Goal: Task Accomplishment & Management: Manage account settings

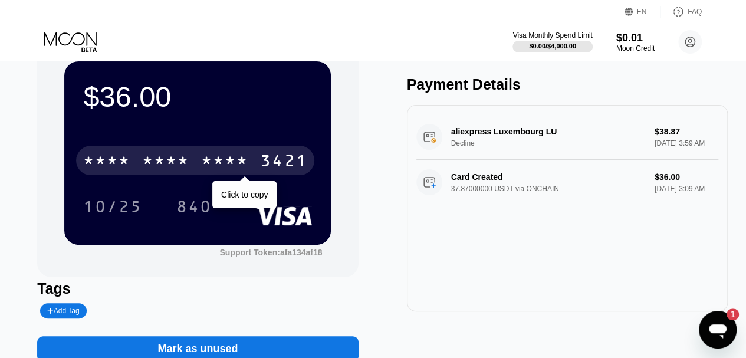
click at [717, 330] on icon "Ouvrir la fenêtre de messagerie, 1 message non lu" at bounding box center [718, 331] width 18 height 14
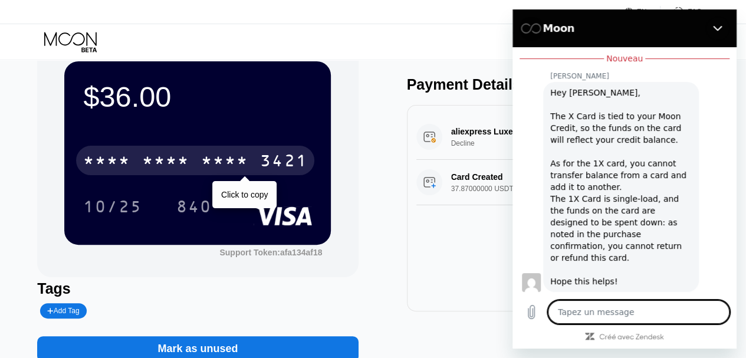
scroll to position [257, 0]
click at [708, 25] on button "Fermer" at bounding box center [718, 29] width 24 height 24
type textarea "x"
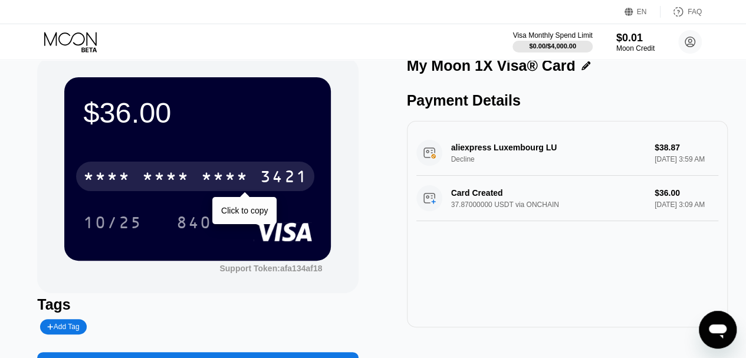
scroll to position [0, 0]
